Goal: Task Accomplishment & Management: Use online tool/utility

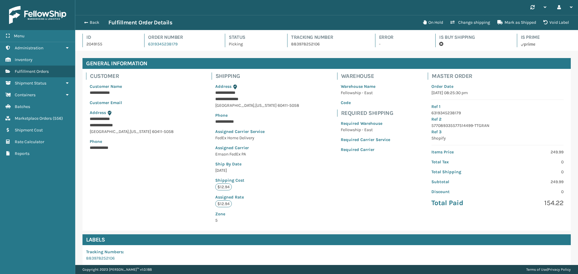
scroll to position [14, 503]
click at [85, 21] on span "button" at bounding box center [85, 22] width 4 height 4
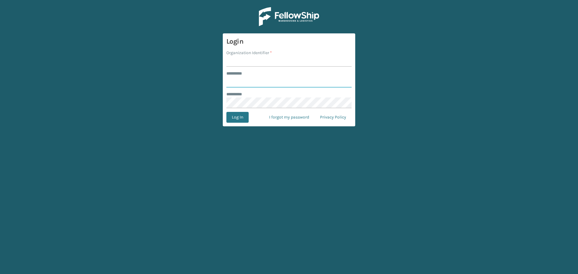
type input "*********"
click at [249, 63] on input "Organization Identifier *" at bounding box center [289, 61] width 125 height 11
type input "Emson"
click at [238, 115] on button "Log In" at bounding box center [238, 117] width 22 height 11
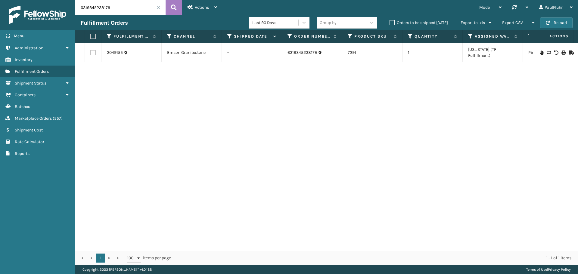
click at [157, 7] on span at bounding box center [159, 8] width 4 height 4
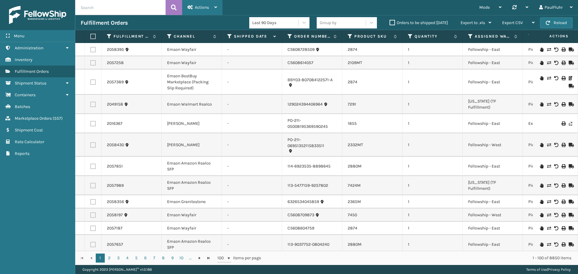
click at [202, 5] on span "Actions" at bounding box center [202, 7] width 14 height 5
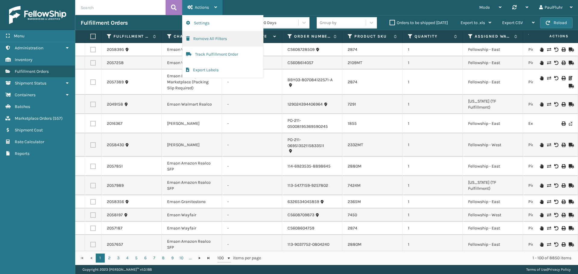
click at [213, 38] on button "Remove All Filters" at bounding box center [223, 39] width 81 height 16
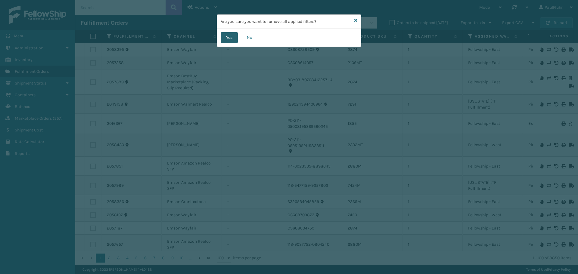
click at [227, 36] on button "Yes" at bounding box center [229, 37] width 17 height 11
